Goal: Information Seeking & Learning: Find specific fact

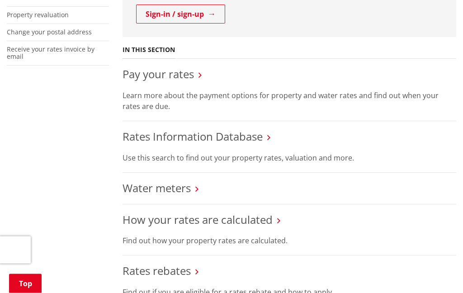
scroll to position [299, 0]
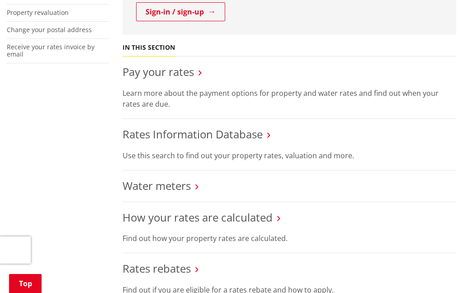
click at [251, 131] on link "Rates Information Database" at bounding box center [193, 134] width 140 height 15
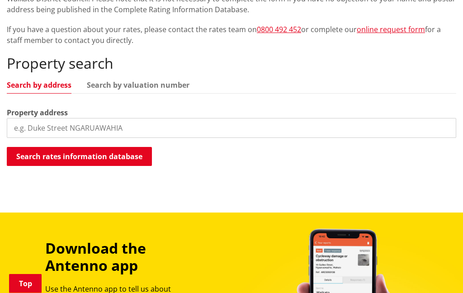
scroll to position [220, 0]
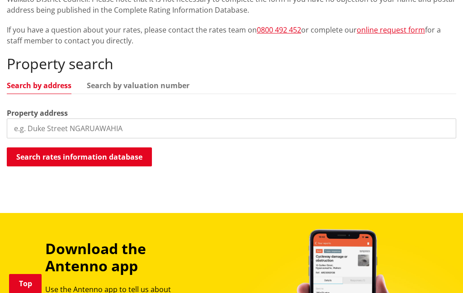
click at [323, 131] on input "search" at bounding box center [232, 129] width 450 height 20
type input "[STREET_ADDRESS][PERSON_NAME]"
click at [131, 154] on button "Search rates information database" at bounding box center [79, 157] width 145 height 19
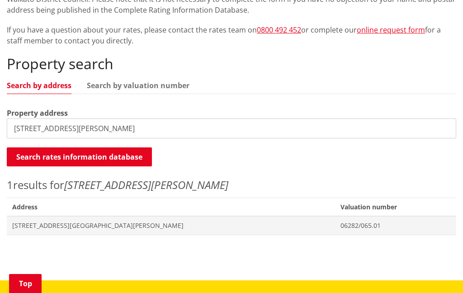
click at [224, 227] on span "11 Kepler Street NGARUAWAHIA" at bounding box center [171, 225] width 318 height 9
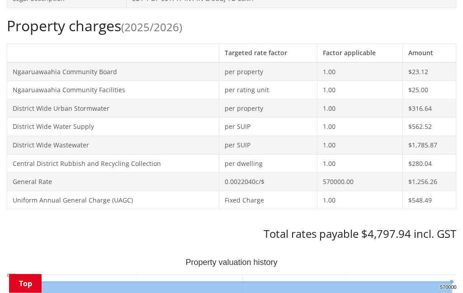
scroll to position [366, 0]
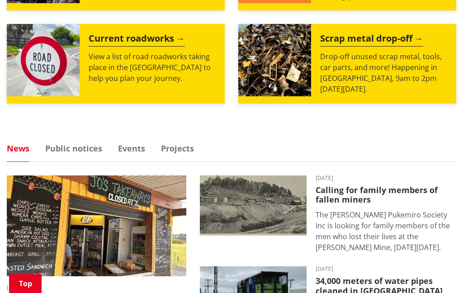
scroll to position [471, 0]
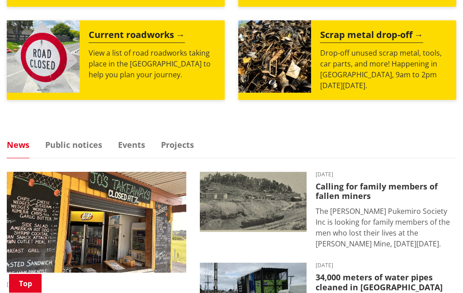
click at [178, 143] on link "Projects" at bounding box center [177, 145] width 33 height 8
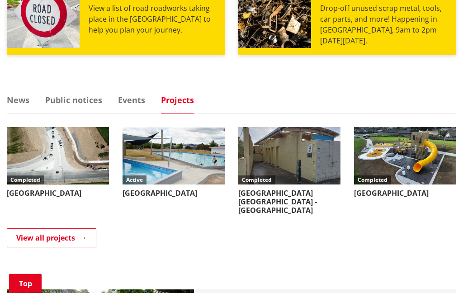
scroll to position [519, 0]
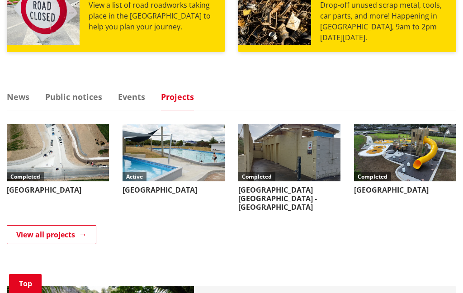
click at [33, 225] on link "View all projects" at bounding box center [52, 234] width 90 height 19
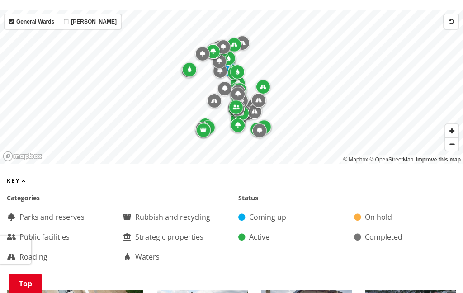
scroll to position [300, 0]
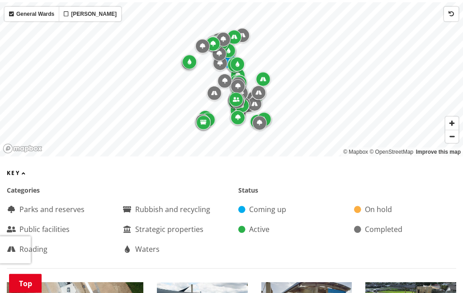
click at [133, 244] on div "Waters" at bounding box center [174, 249] width 102 height 11
click at [141, 244] on div "Waters" at bounding box center [174, 249] width 102 height 11
click at [142, 244] on div "Waters" at bounding box center [174, 249] width 102 height 11
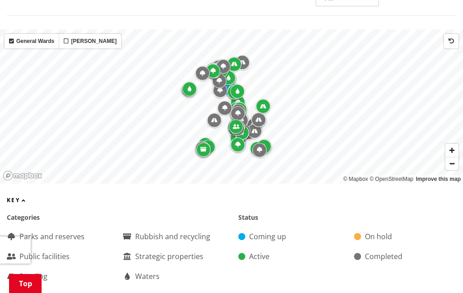
scroll to position [260, 0]
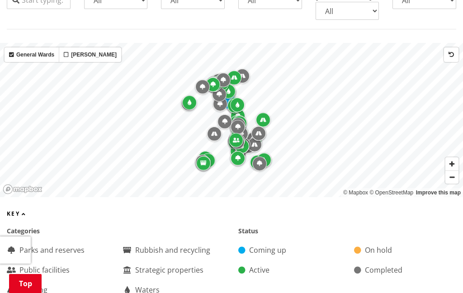
click at [451, 157] on span "Zoom in" at bounding box center [452, 163] width 13 height 13
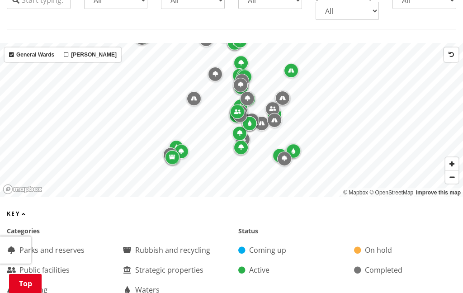
click at [453, 157] on span "Zoom in" at bounding box center [452, 163] width 13 height 13
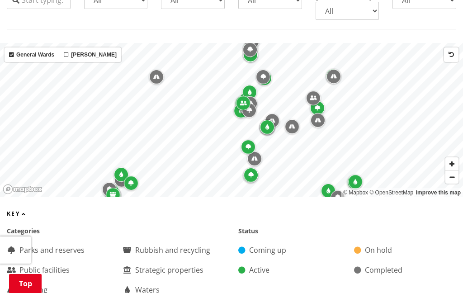
click at [453, 157] on span "Zoom in" at bounding box center [452, 163] width 13 height 13
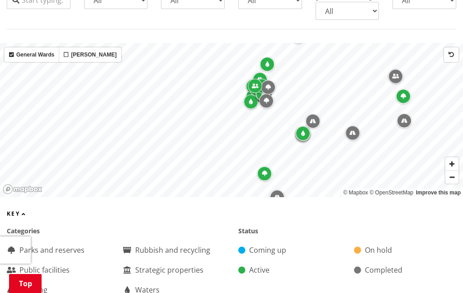
click at [305, 126] on div "Map marker" at bounding box center [303, 133] width 14 height 14
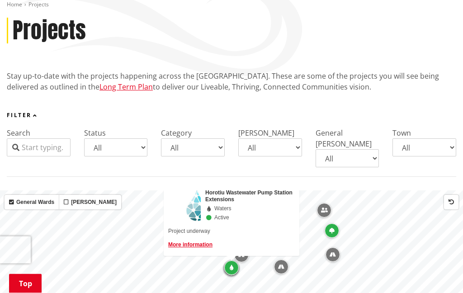
scroll to position [112, 0]
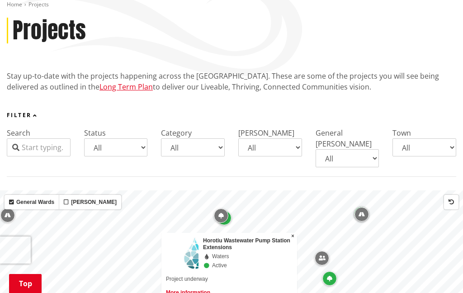
click at [290, 233] on button "×" at bounding box center [293, 236] width 9 height 7
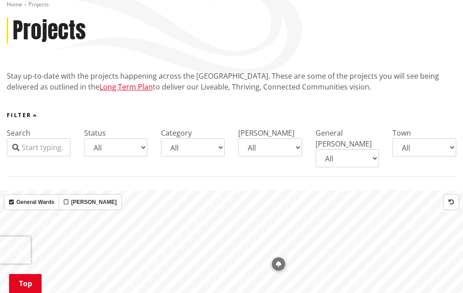
click at [280, 262] on icon "Map marker" at bounding box center [278, 264] width 5 height 5
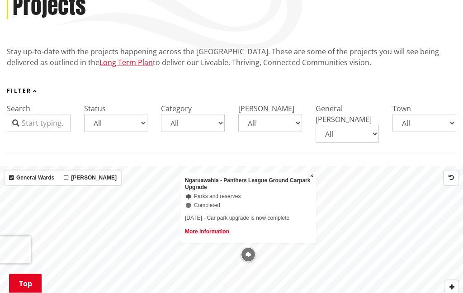
scroll to position [151, 0]
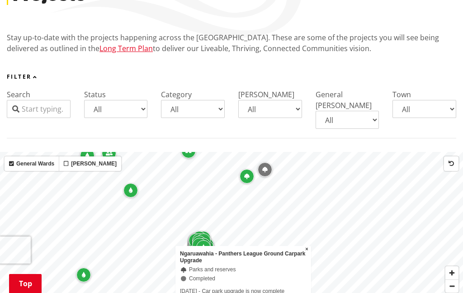
click at [309, 246] on button "×" at bounding box center [307, 249] width 9 height 7
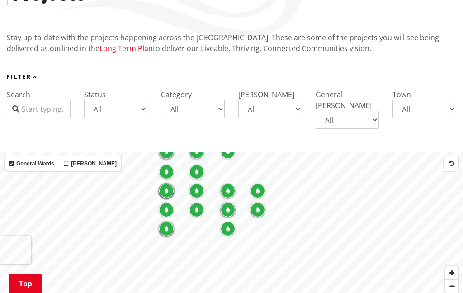
click at [230, 226] on icon "Map marker" at bounding box center [228, 228] width 4 height 5
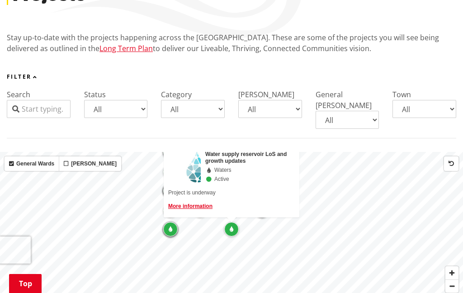
click at [172, 222] on div "Map marker" at bounding box center [170, 229] width 14 height 14
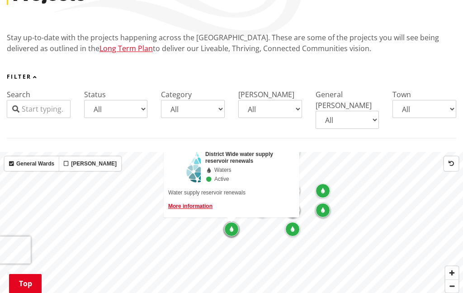
click at [325, 184] on div "Map marker" at bounding box center [323, 191] width 14 height 14
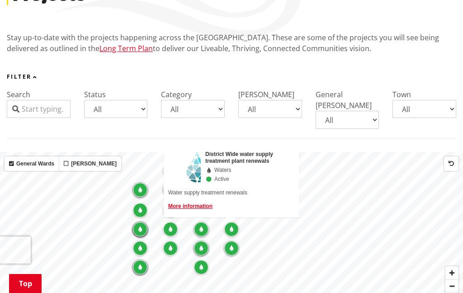
click at [230, 241] on div "Map marker" at bounding box center [231, 248] width 14 height 14
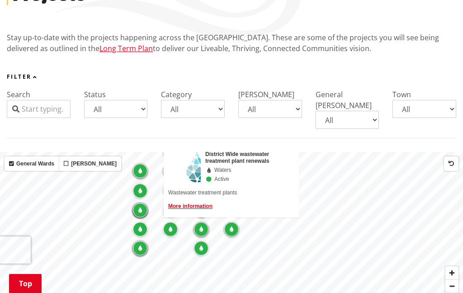
click at [200, 227] on icon "Map marker" at bounding box center [202, 229] width 4 height 5
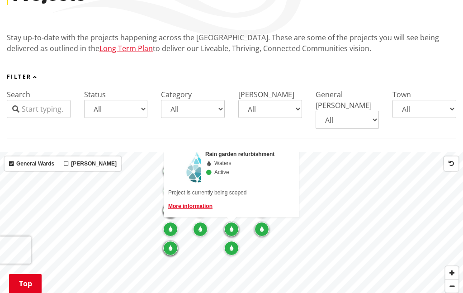
click at [200, 227] on icon "Map marker" at bounding box center [201, 229] width 4 height 5
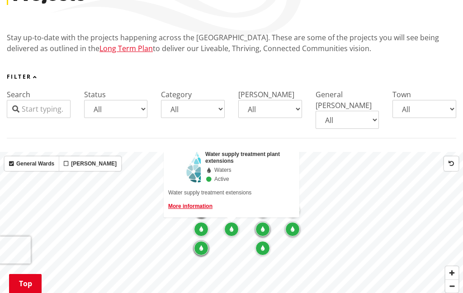
click at [200, 227] on icon "Map marker" at bounding box center [202, 229] width 4 height 5
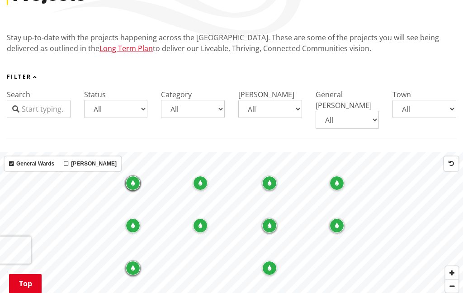
click at [128, 176] on div "Map marker" at bounding box center [133, 183] width 14 height 14
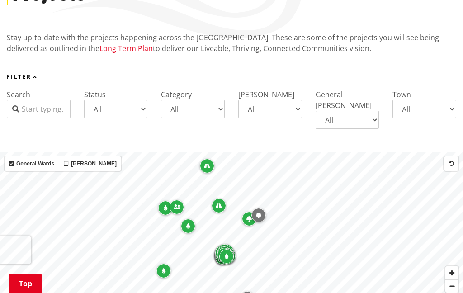
click at [261, 213] on icon "Map marker" at bounding box center [258, 215] width 5 height 5
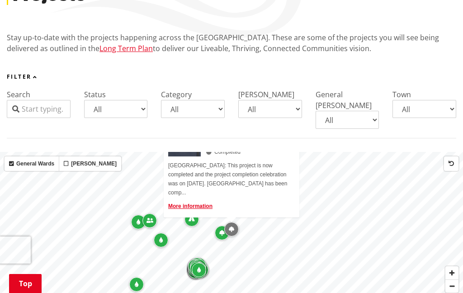
click at [218, 226] on div "Map marker" at bounding box center [222, 233] width 14 height 14
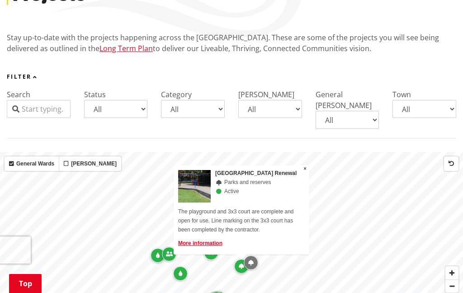
click at [304, 166] on span "×" at bounding box center [305, 169] width 3 height 6
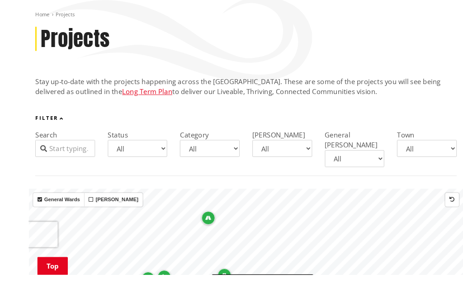
scroll to position [150, 0]
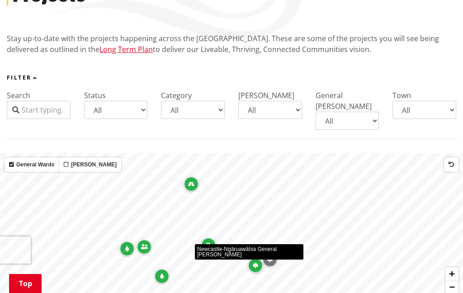
click at [143, 244] on icon "Map marker" at bounding box center [144, 246] width 7 height 5
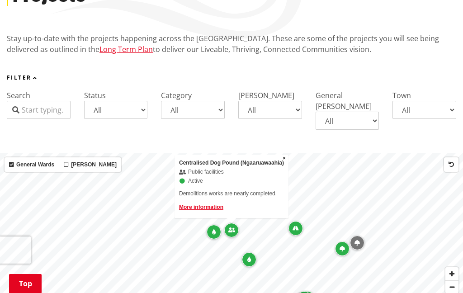
click at [281, 155] on button "×" at bounding box center [284, 158] width 9 height 7
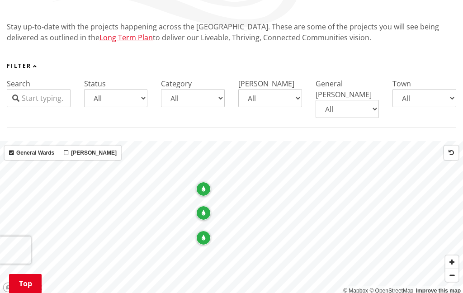
scroll to position [170, 0]
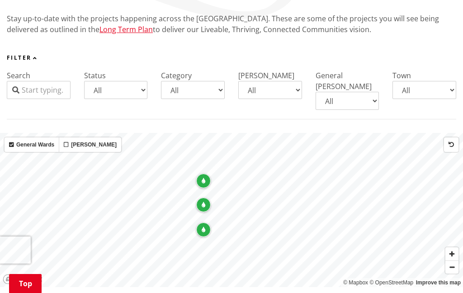
click at [433, 86] on select "All Aka Aka Bombay Eureka Glen Afton Glen Massey Glen Murray Gordonton Horotiu …" at bounding box center [425, 90] width 64 height 18
select select "Ngaaruawaahia"
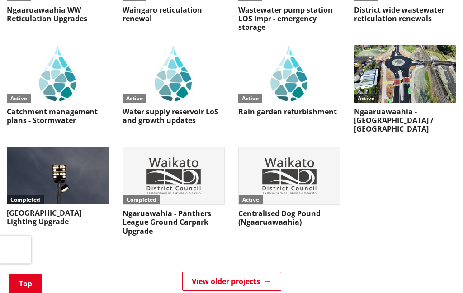
scroll to position [1410, 0]
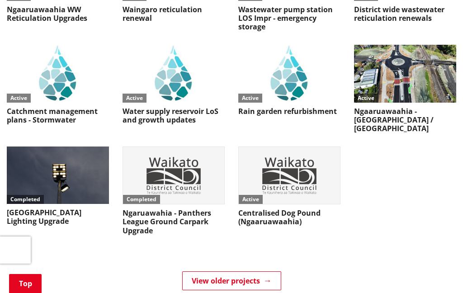
click at [273, 272] on link "View older projects" at bounding box center [231, 281] width 99 height 19
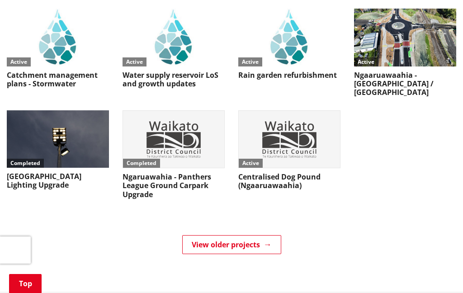
click at [297, 129] on img at bounding box center [289, 139] width 101 height 57
click at [296, 173] on h3 "Centralised Dog Pound (Ngaaruawaahia)" at bounding box center [289, 181] width 102 height 17
click at [52, 172] on h3 "Paterson Park & Huntly West Sports Complex Lighting Upgrade" at bounding box center [58, 180] width 102 height 17
click at [64, 172] on h3 "Paterson Park & Huntly West Sports Complex Lighting Upgrade" at bounding box center [58, 180] width 102 height 17
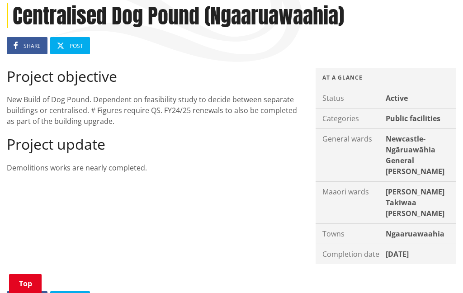
scroll to position [126, 0]
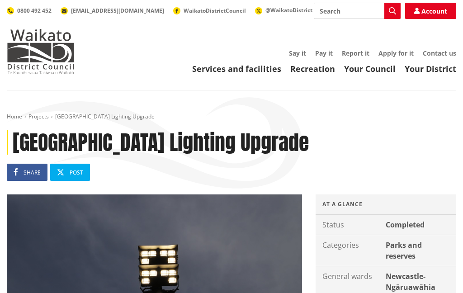
click at [43, 48] on img at bounding box center [41, 51] width 68 height 45
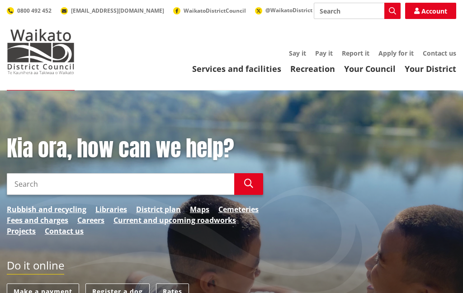
click at [373, 67] on link "Your Council" at bounding box center [370, 68] width 52 height 11
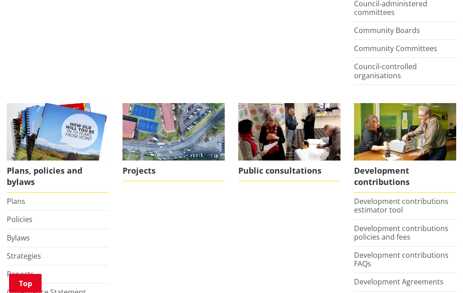
scroll to position [341, 0]
click at [20, 269] on link "Reports" at bounding box center [20, 274] width 27 height 10
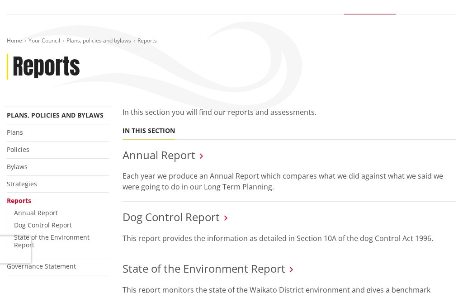
scroll to position [78, 0]
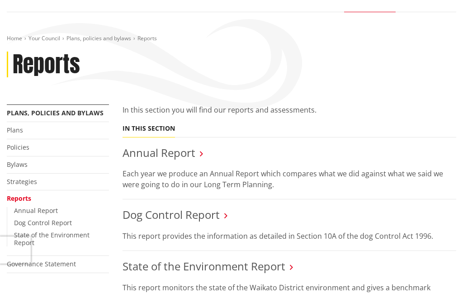
click at [177, 151] on link "Annual Report" at bounding box center [159, 152] width 73 height 15
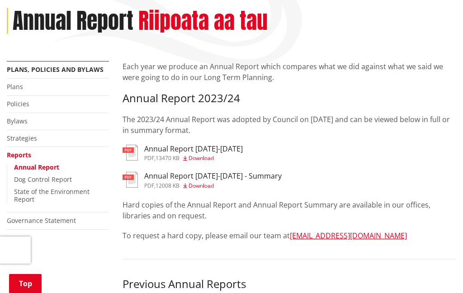
scroll to position [121, 0]
click at [140, 145] on link "Annual Report [DATE]-[DATE] pdf , 13470 KB Download" at bounding box center [183, 153] width 120 height 16
